Goal: Task Accomplishment & Management: Complete application form

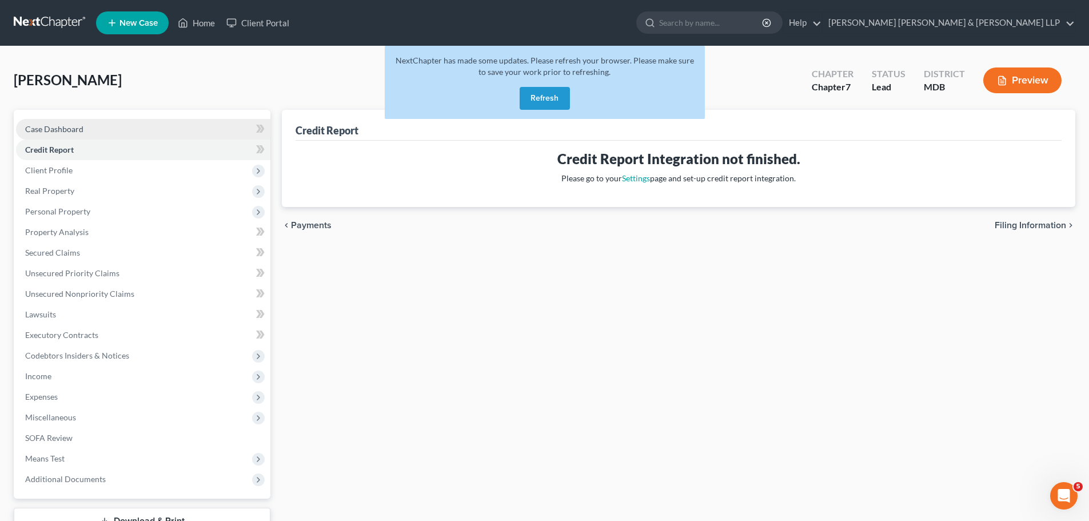
click at [59, 134] on link "Case Dashboard" at bounding box center [143, 129] width 254 height 21
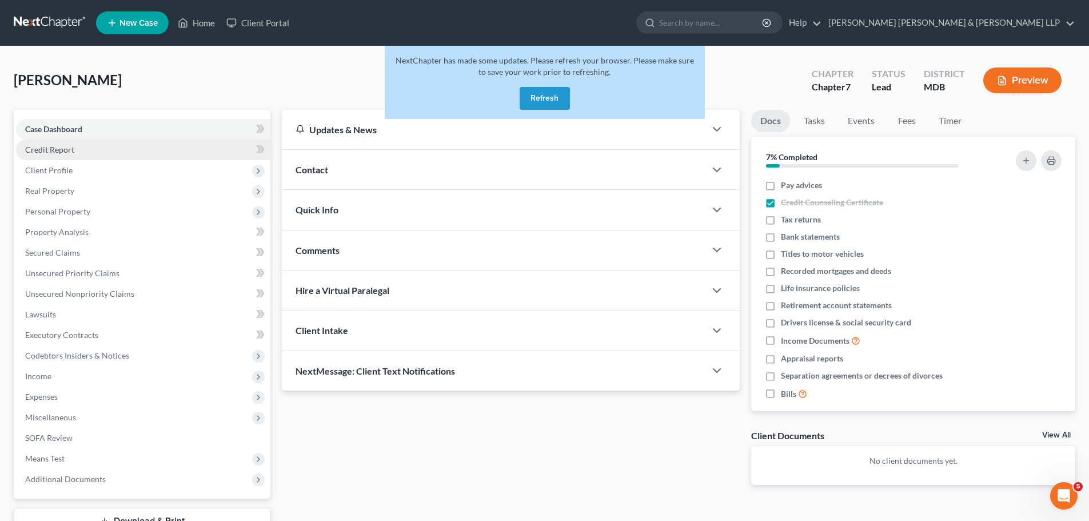
click at [51, 152] on span "Credit Report" at bounding box center [49, 150] width 49 height 10
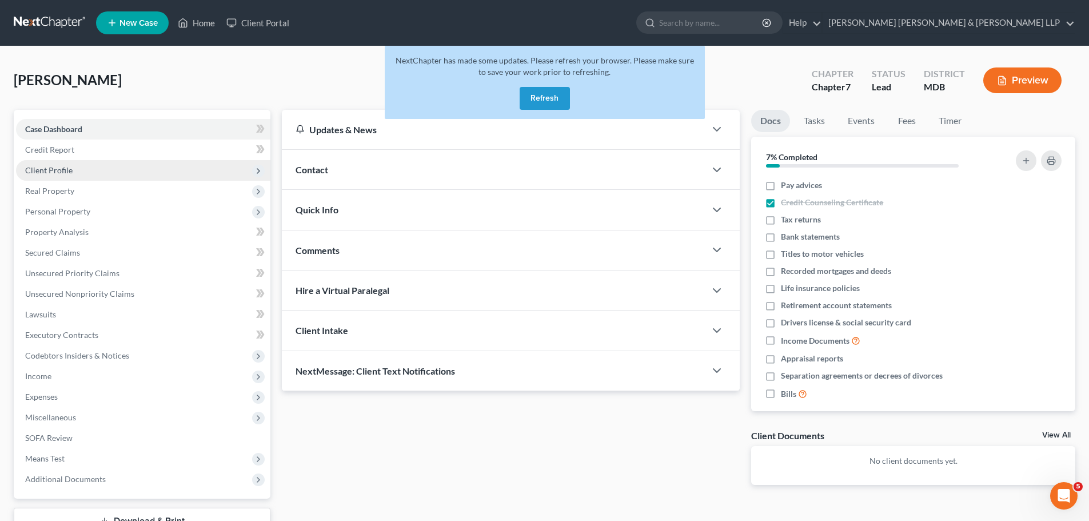
click at [47, 174] on span "Client Profile" at bounding box center [48, 170] width 47 height 10
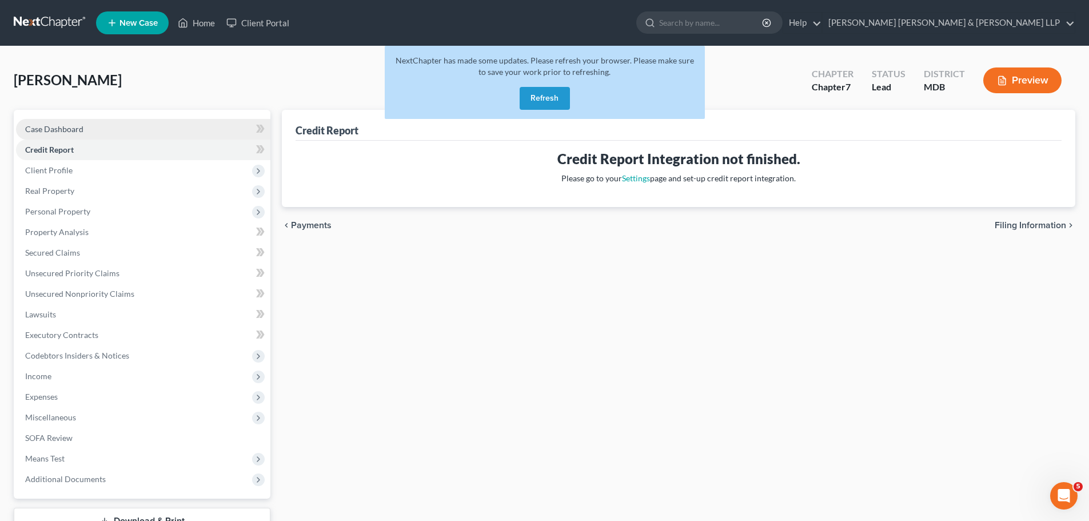
click at [71, 129] on span "Case Dashboard" at bounding box center [54, 129] width 58 height 10
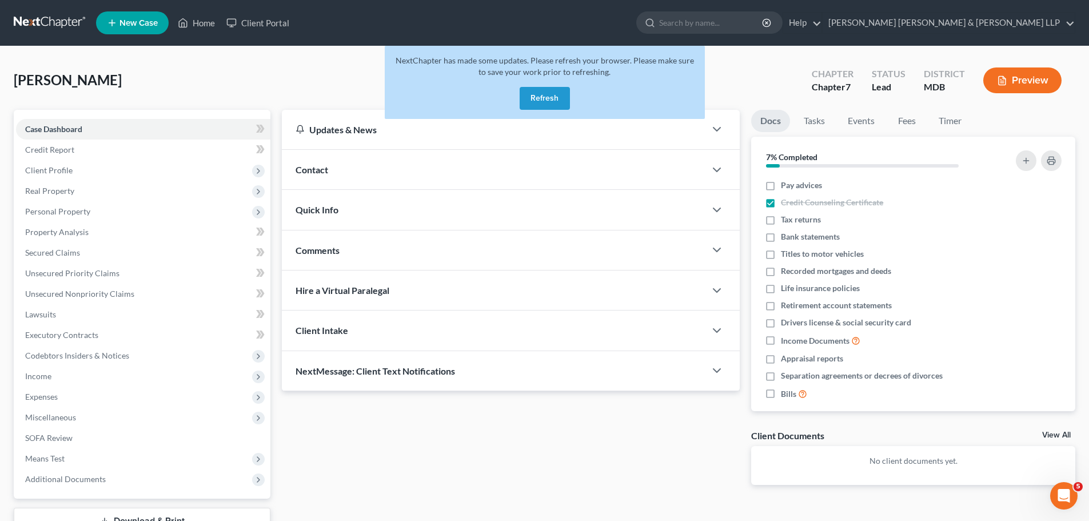
click at [550, 101] on button "Refresh" at bounding box center [545, 98] width 50 height 23
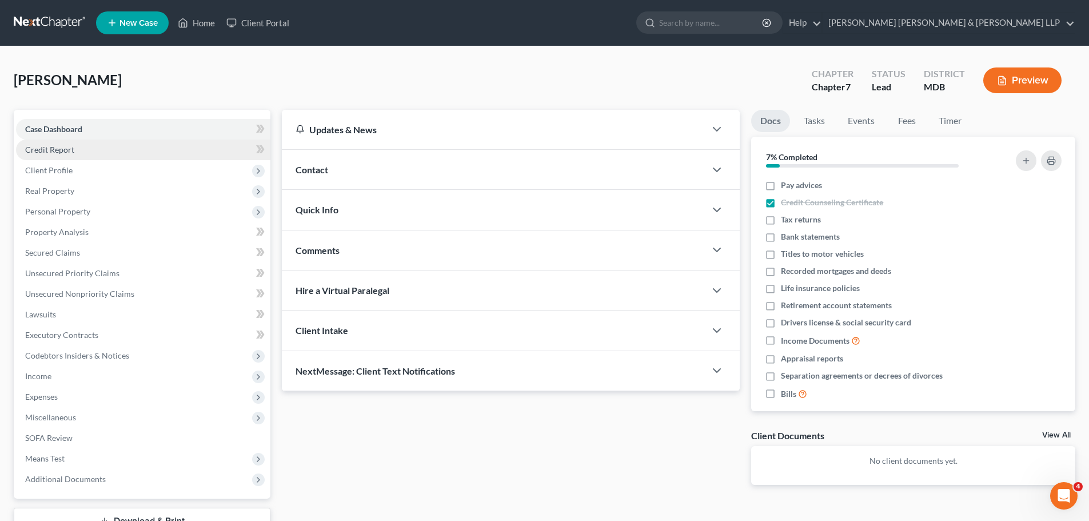
click at [50, 142] on link "Credit Report" at bounding box center [143, 150] width 254 height 21
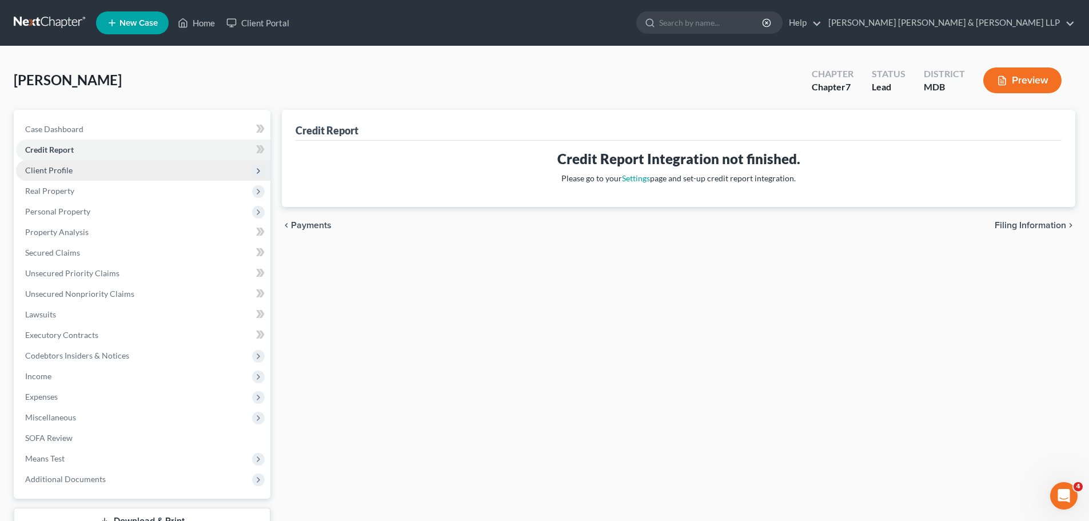
click at [50, 170] on span "Client Profile" at bounding box center [48, 170] width 47 height 10
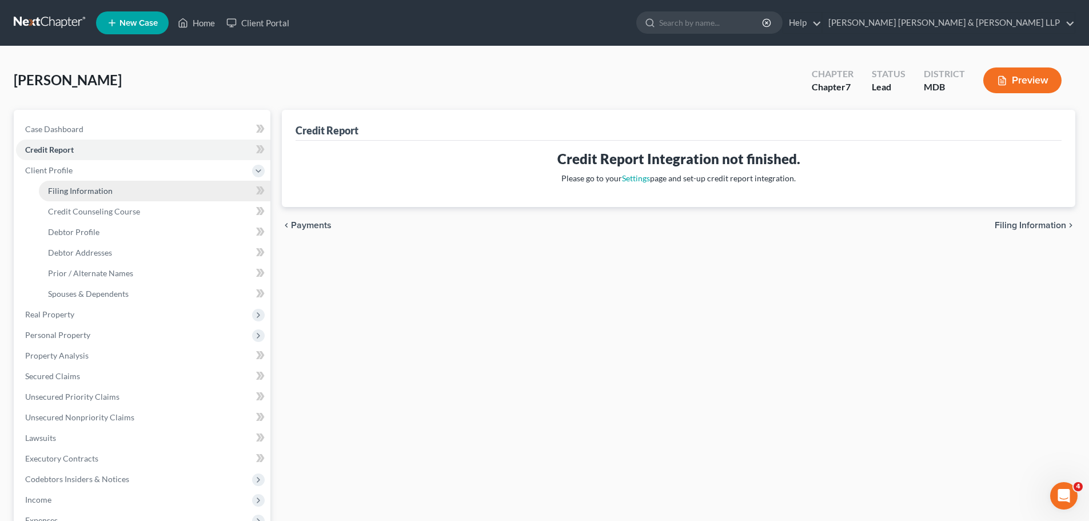
click at [66, 194] on span "Filing Information" at bounding box center [80, 191] width 65 height 10
select select "1"
select select "0"
select select "21"
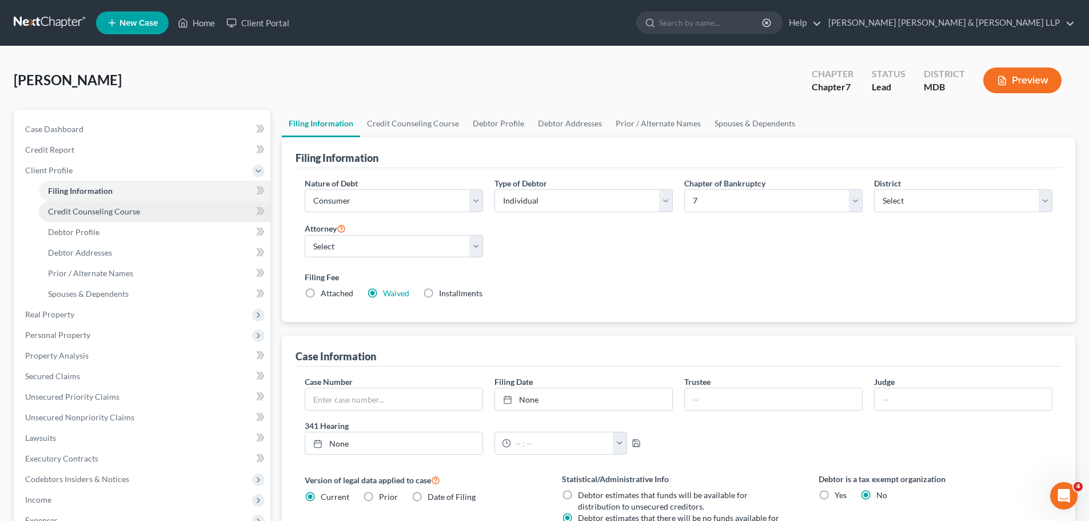
click at [91, 208] on span "Credit Counseling Course" at bounding box center [94, 211] width 92 height 10
